Goal: Task Accomplishment & Management: Use online tool/utility

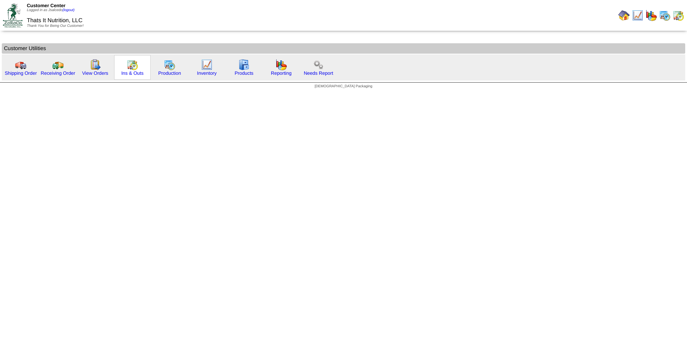
click at [131, 69] on img at bounding box center [132, 64] width 11 height 11
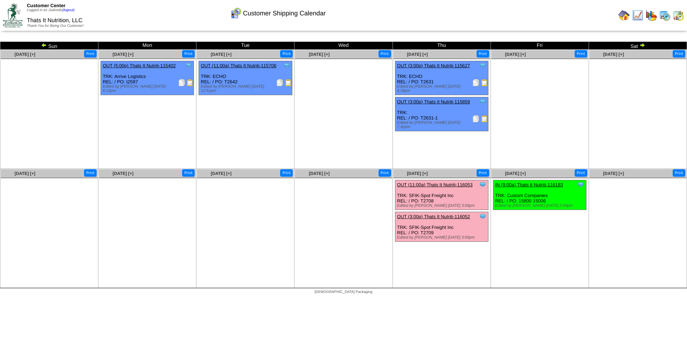
click at [679, 16] on img at bounding box center [678, 15] width 11 height 11
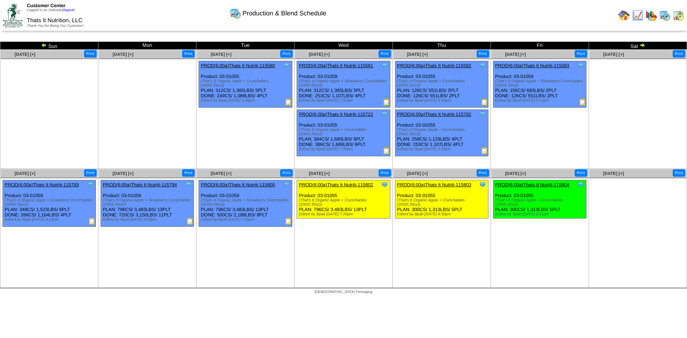
click at [627, 13] on img at bounding box center [624, 15] width 11 height 11
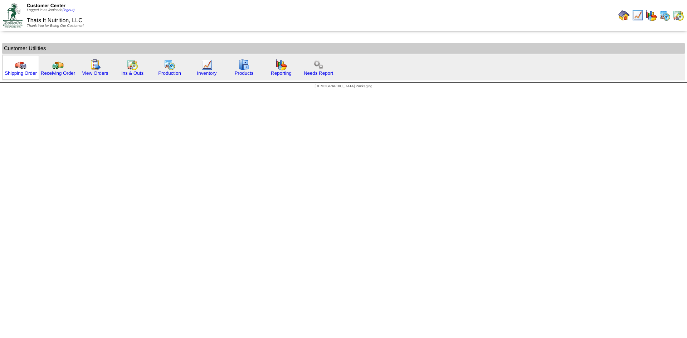
click at [13, 64] on div "Shipping Order" at bounding box center [21, 67] width 37 height 25
click at [24, 71] on link "Shipping Order" at bounding box center [21, 73] width 32 height 5
